Goal: Task Accomplishment & Management: Use online tool/utility

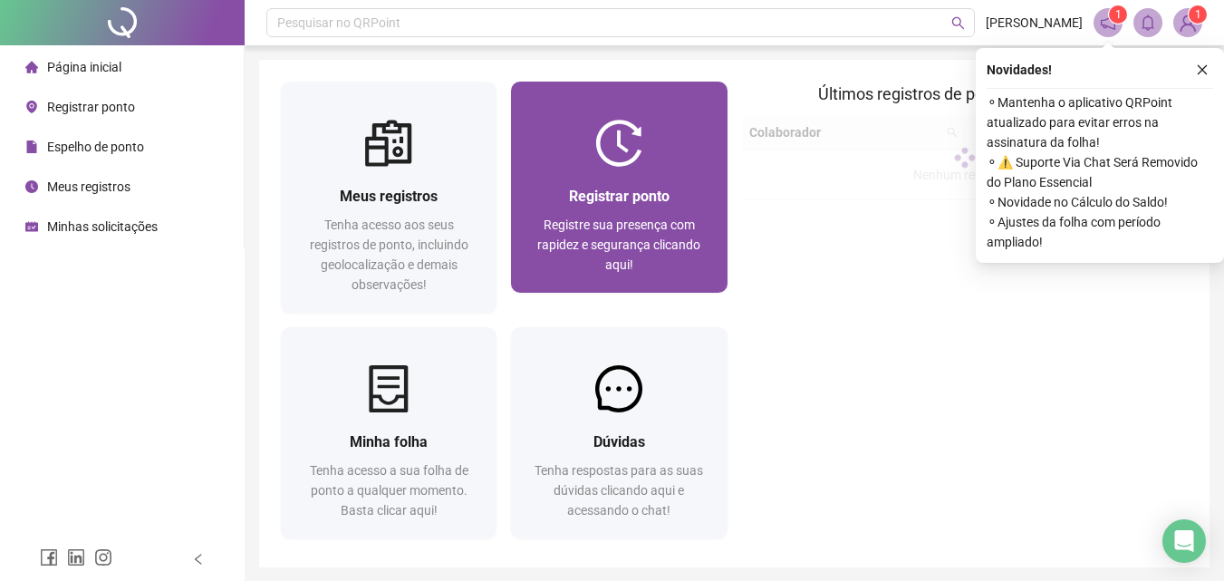
click at [626, 204] on span "Registrar ponto" at bounding box center [619, 195] width 101 height 17
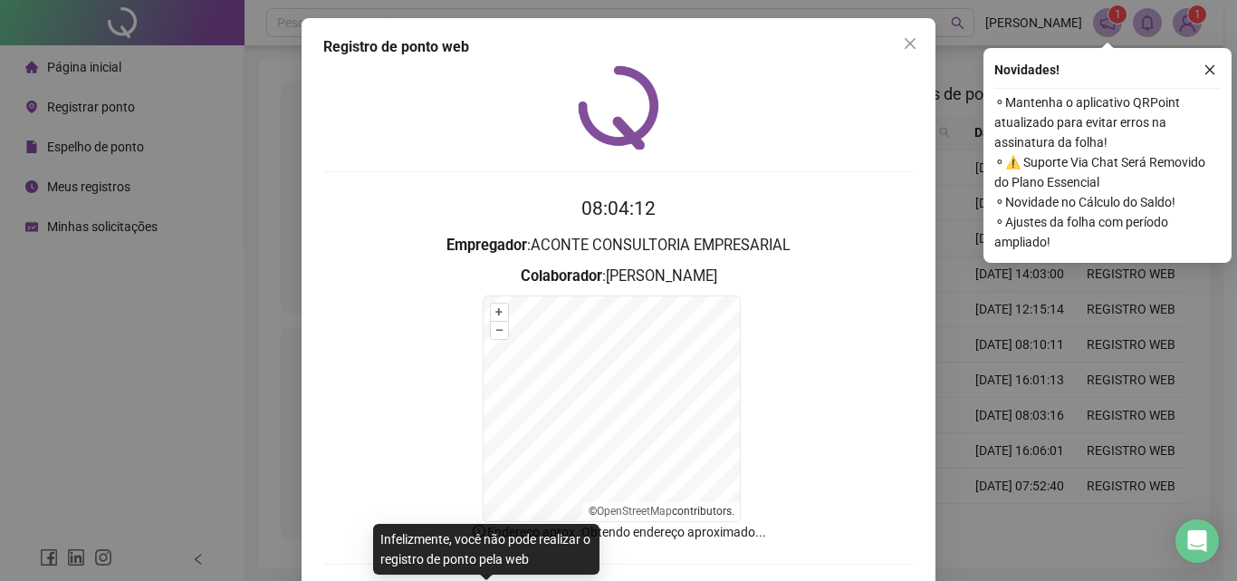
scroll to position [82, 0]
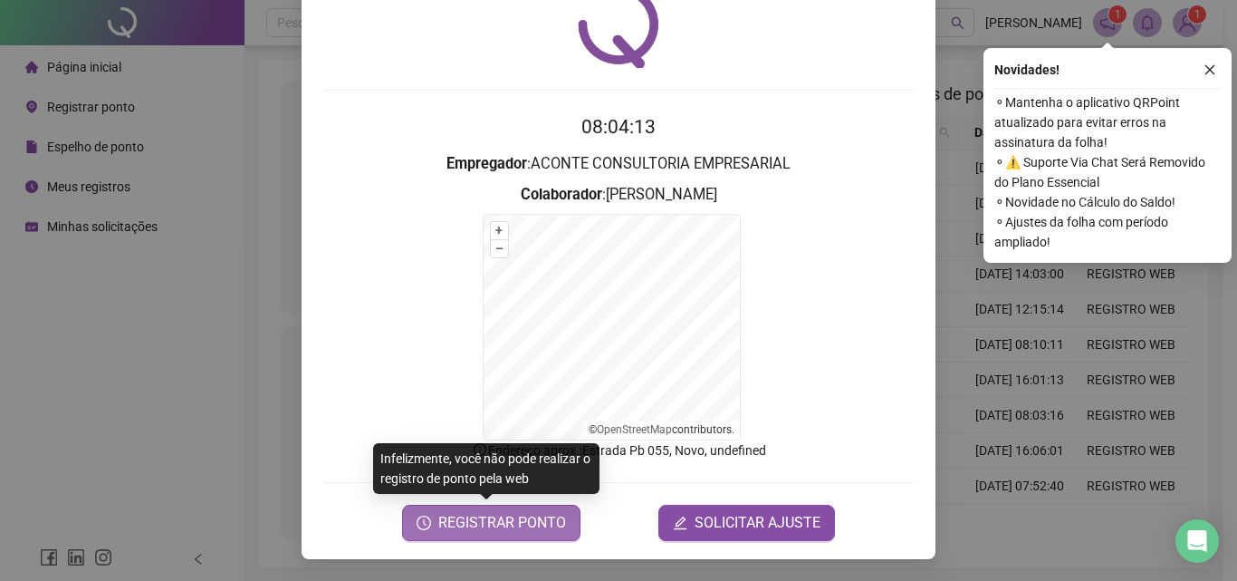
click at [543, 514] on span "REGISTRAR PONTO" at bounding box center [502, 523] width 128 height 22
